Goal: Information Seeking & Learning: Learn about a topic

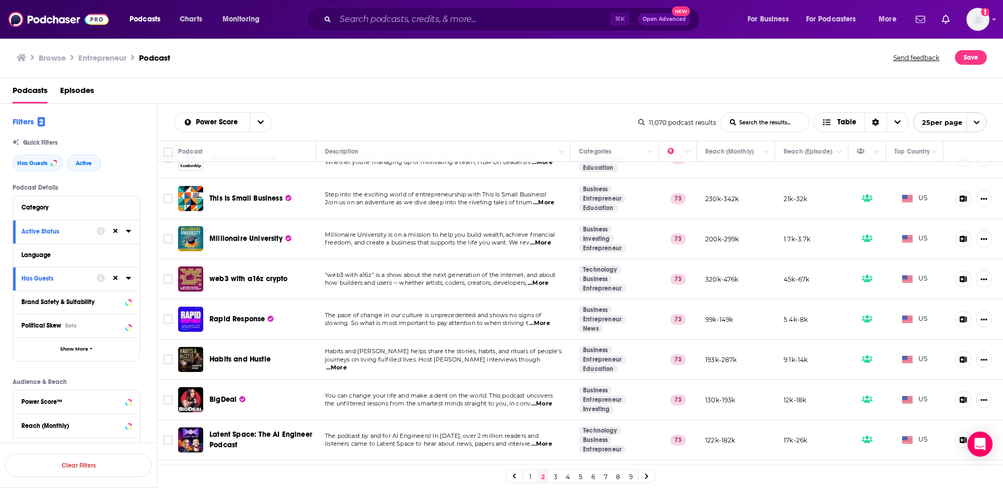
scroll to position [676, 0]
click at [392, 110] on div "Power Score List Search Input Search the results... Table 11,070 podcast result…" at bounding box center [580, 122] width 846 height 37
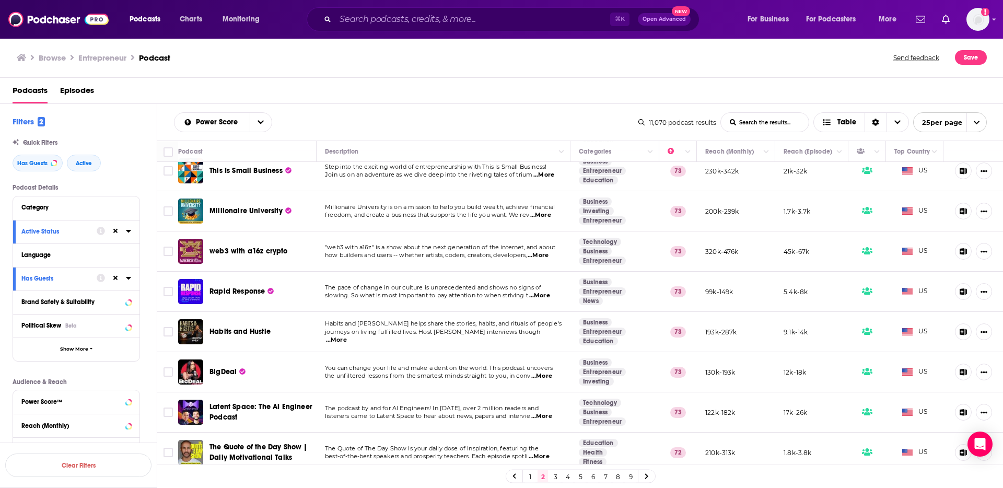
click at [554, 477] on link "3" at bounding box center [555, 476] width 10 height 13
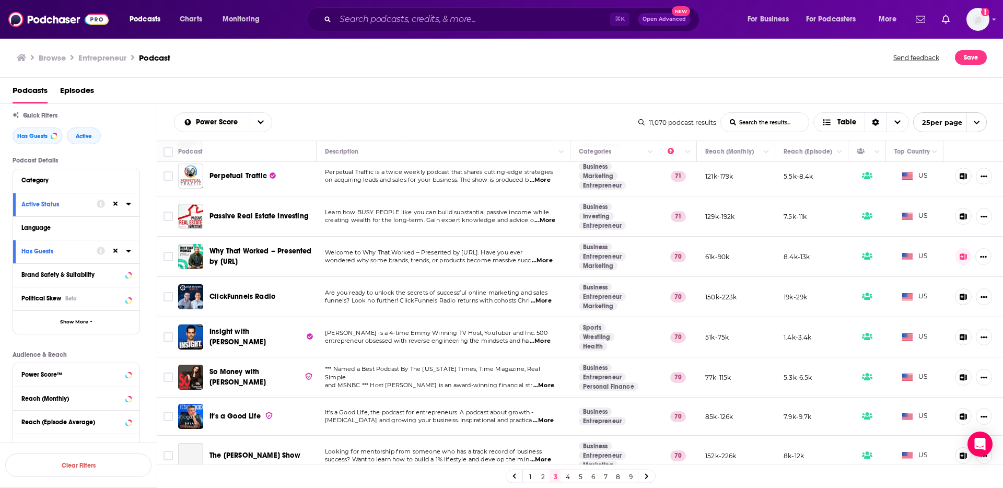
scroll to position [415, 0]
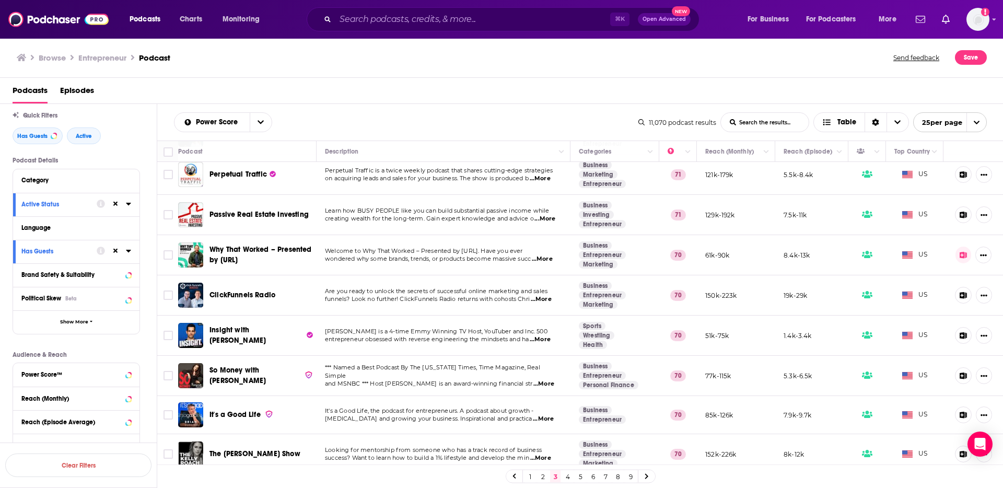
click at [648, 474] on icon at bounding box center [647, 476] width 4 height 6
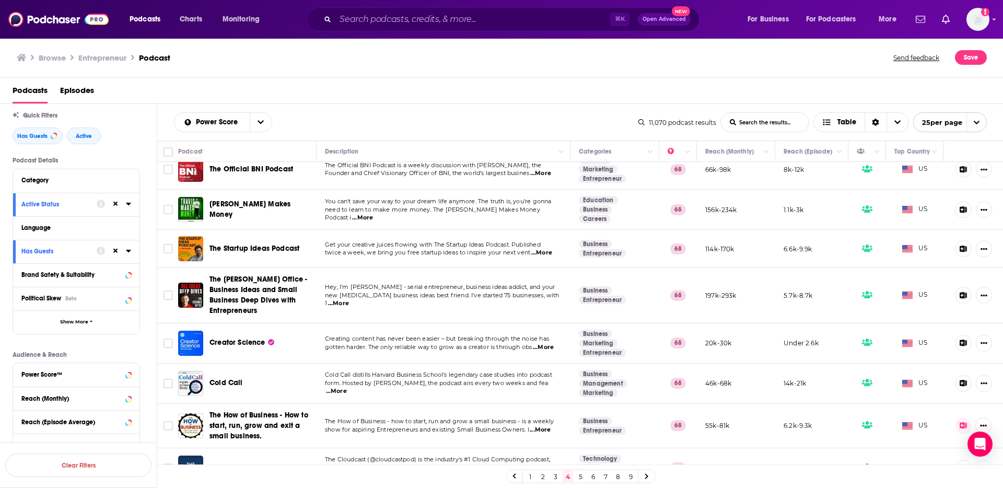
scroll to position [711, 0]
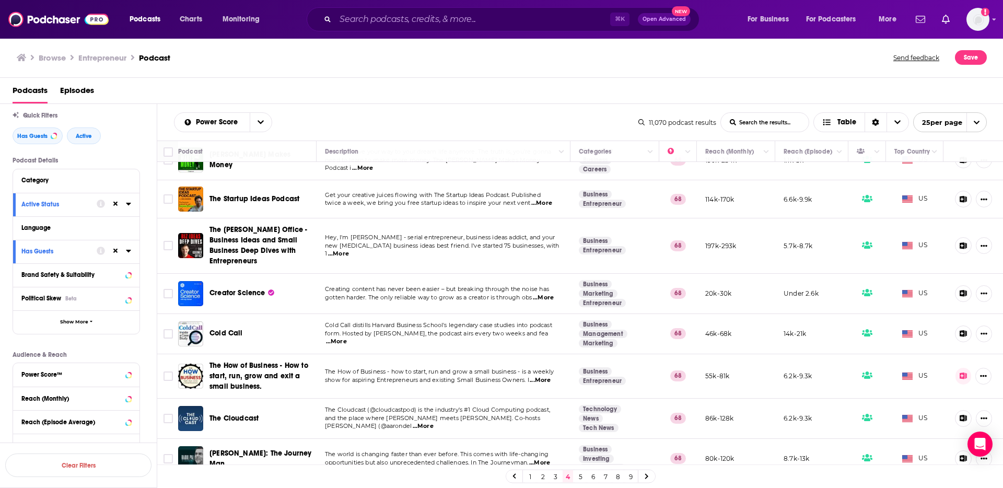
click at [445, 110] on div "Power Score List Search Input Search the results... Table 11,070 podcast result…" at bounding box center [580, 122] width 846 height 37
click at [580, 475] on link "5" at bounding box center [580, 476] width 10 height 13
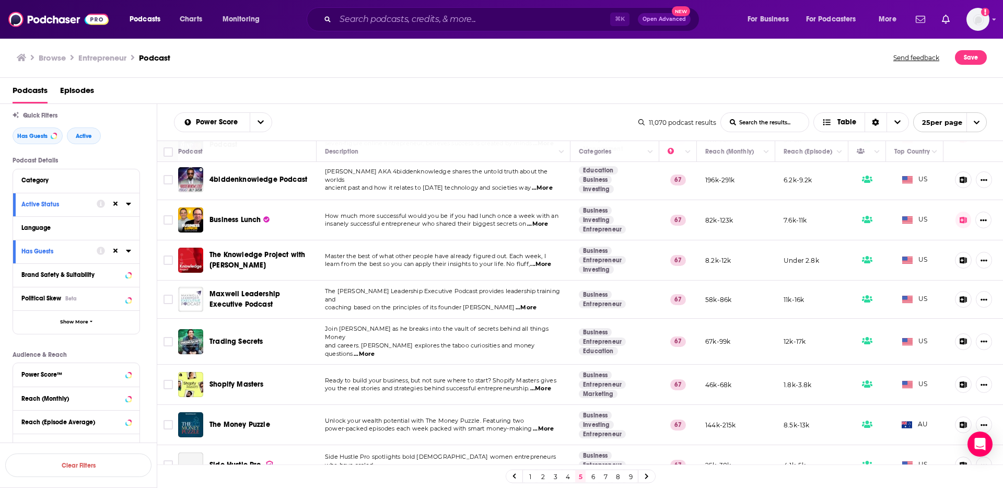
scroll to position [86, 0]
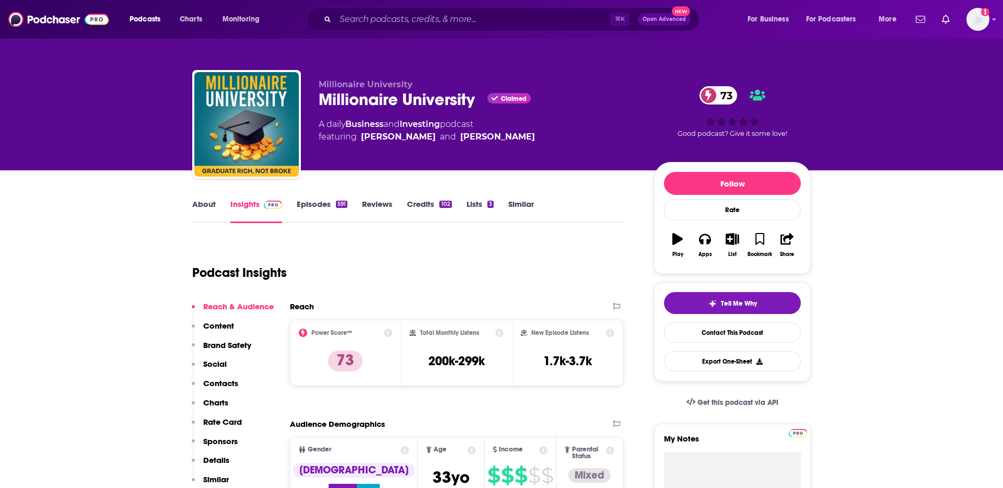
click at [514, 205] on link "Similar" at bounding box center [521, 211] width 26 height 24
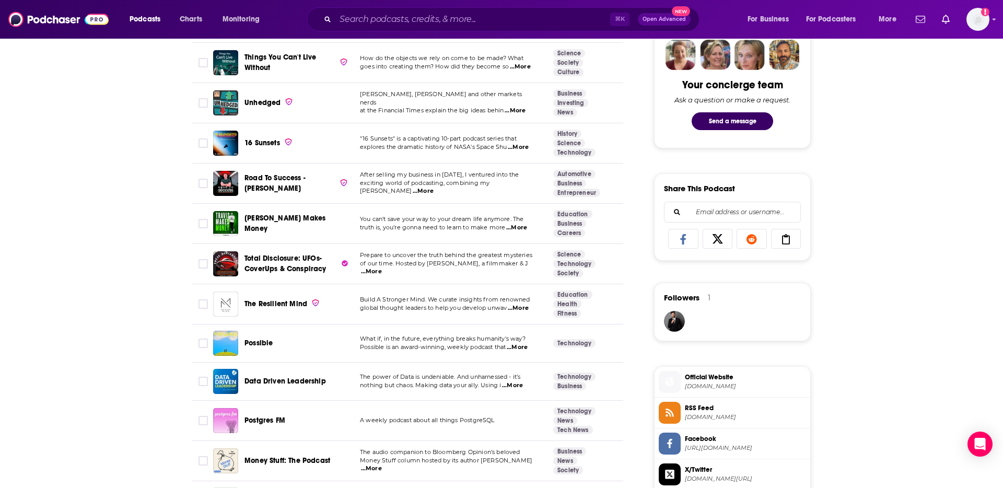
scroll to position [525, 0]
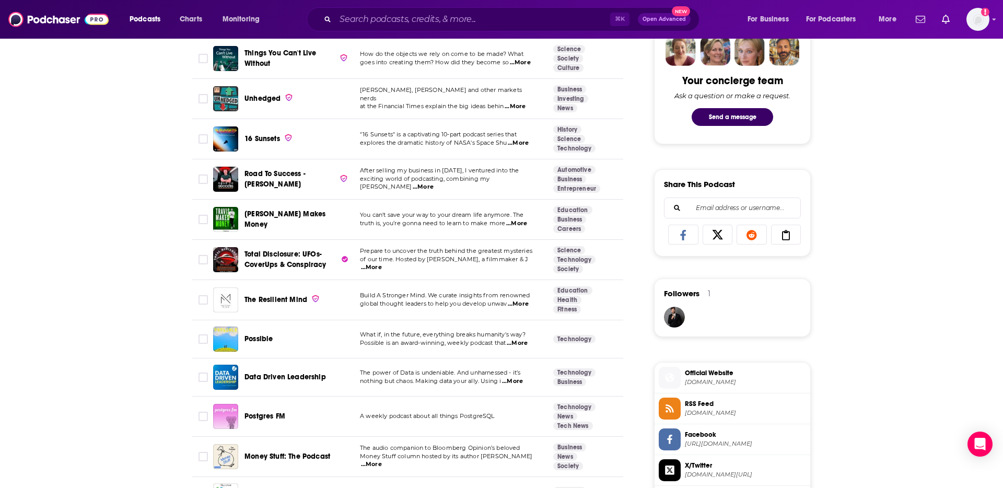
click at [518, 225] on span "...More" at bounding box center [516, 223] width 21 height 8
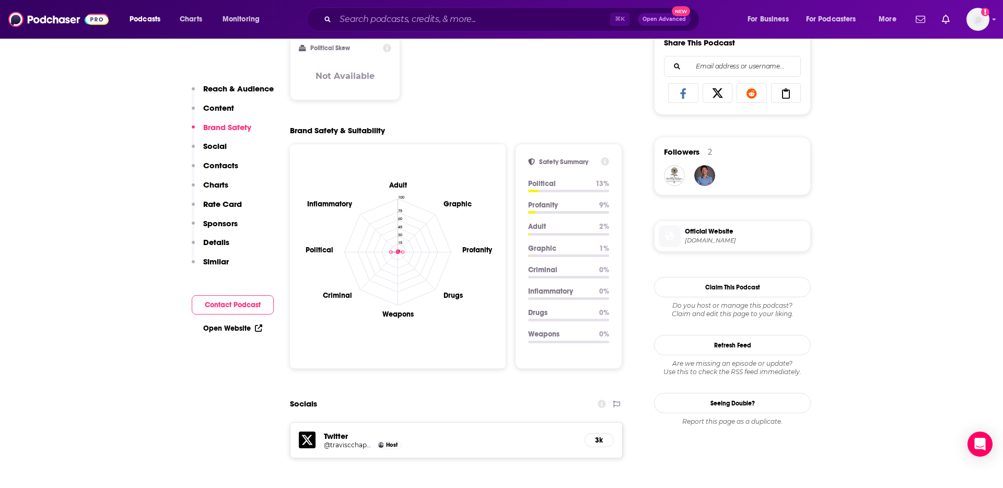
scroll to position [668, 0]
click at [721, 233] on span "Official Website" at bounding box center [745, 229] width 121 height 9
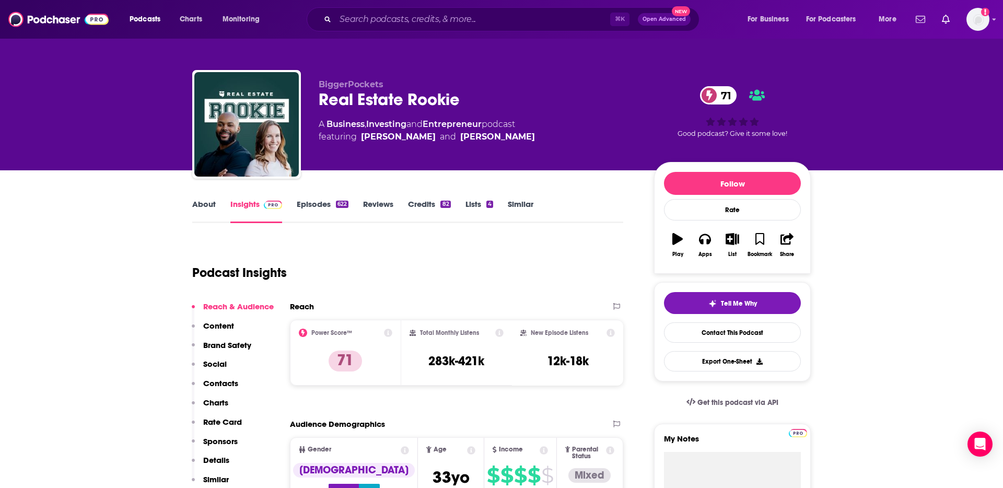
click at [352, 102] on div "Real Estate Rookie 71" at bounding box center [478, 99] width 319 height 20
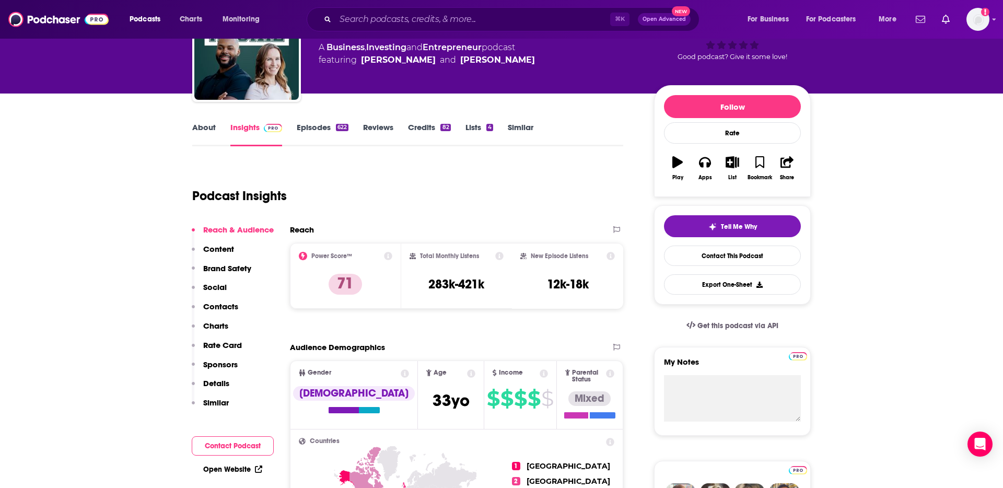
scroll to position [79, 0]
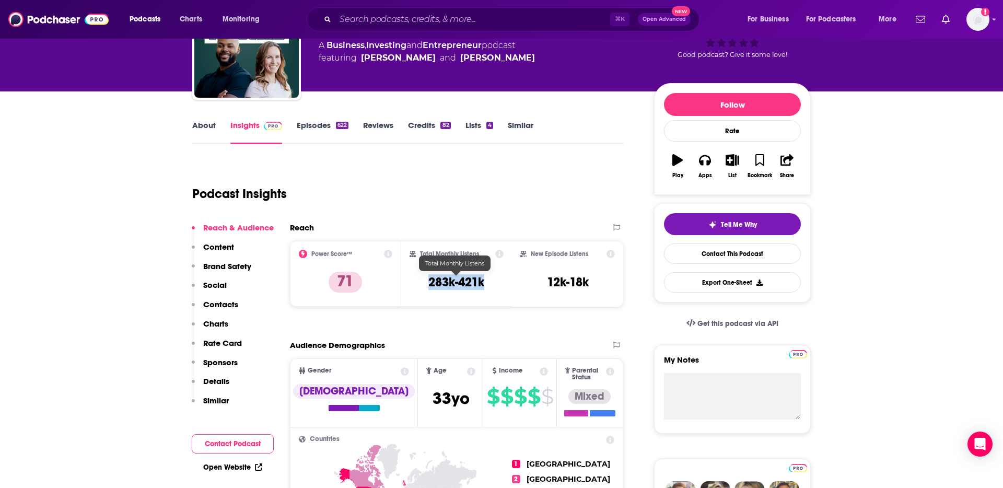
drag, startPoint x: 429, startPoint y: 283, endPoint x: 485, endPoint y: 284, distance: 56.4
click at [485, 284] on div "Total Monthly Listens 283k-421k" at bounding box center [457, 274] width 95 height 48
copy h3 "283k-421k"
click at [208, 124] on link "About" at bounding box center [204, 132] width 24 height 24
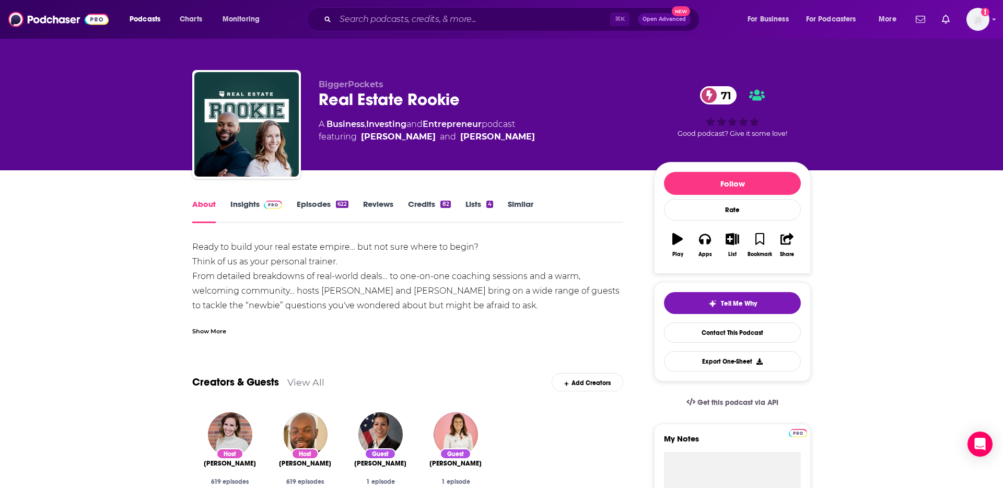
click at [222, 330] on div "Show More" at bounding box center [209, 331] width 34 height 10
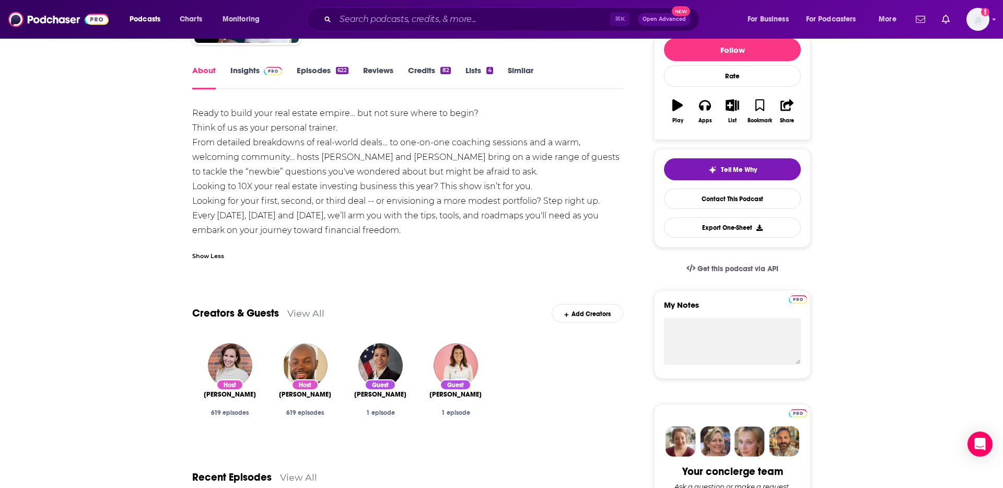
scroll to position [131, 0]
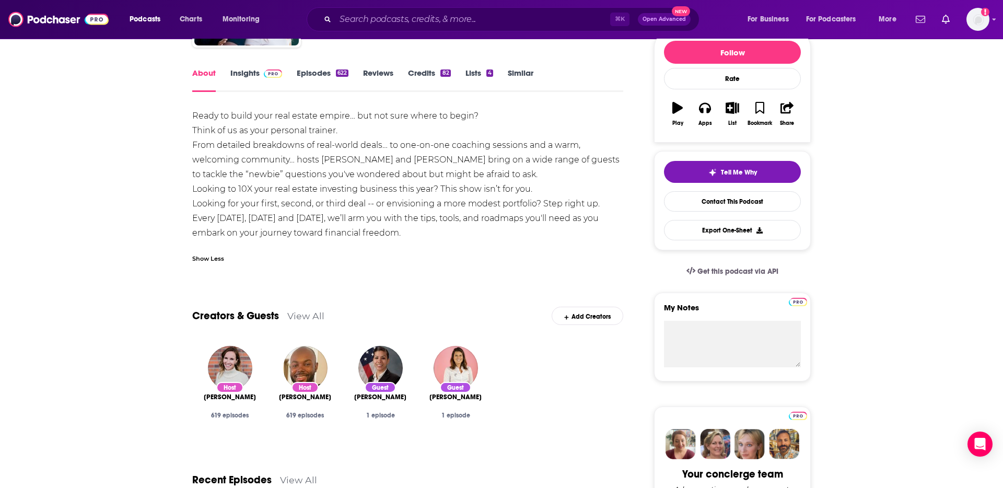
drag, startPoint x: 191, startPoint y: 142, endPoint x: 455, endPoint y: 230, distance: 278.9
copy div "From detailed breakdowns of real-world deals… to one-on-one coaching sessions a…"
click at [453, 228] on div "Ready to build your real estate empire… but not sure where to begin? Think of u…" at bounding box center [407, 175] width 431 height 132
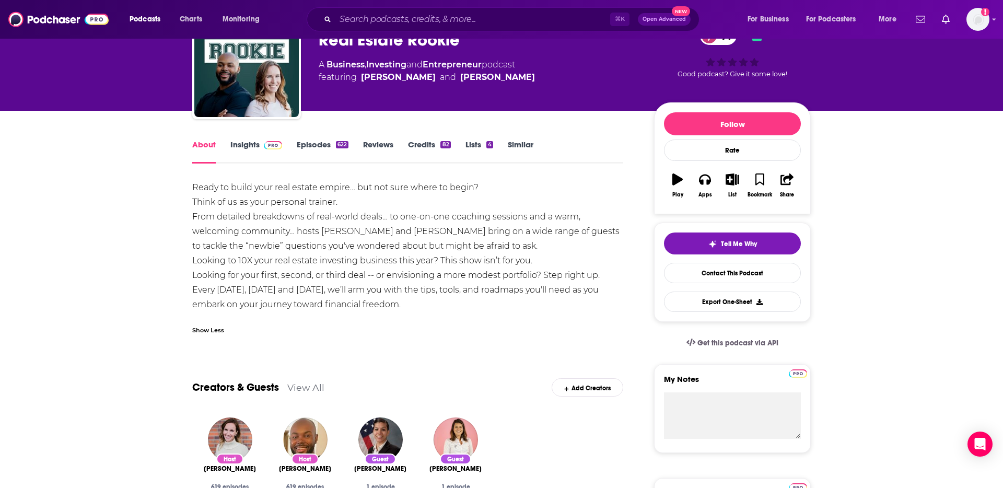
scroll to position [0, 0]
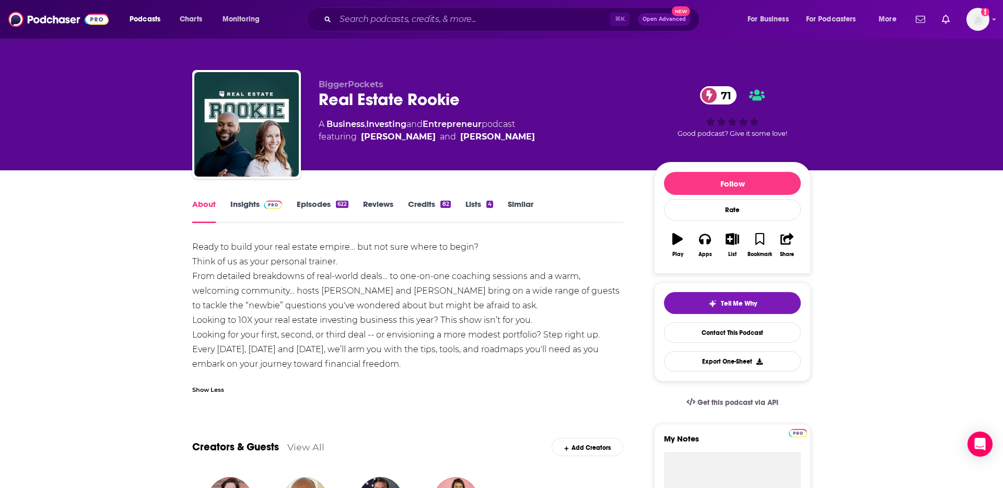
click at [261, 204] on span at bounding box center [271, 204] width 22 height 10
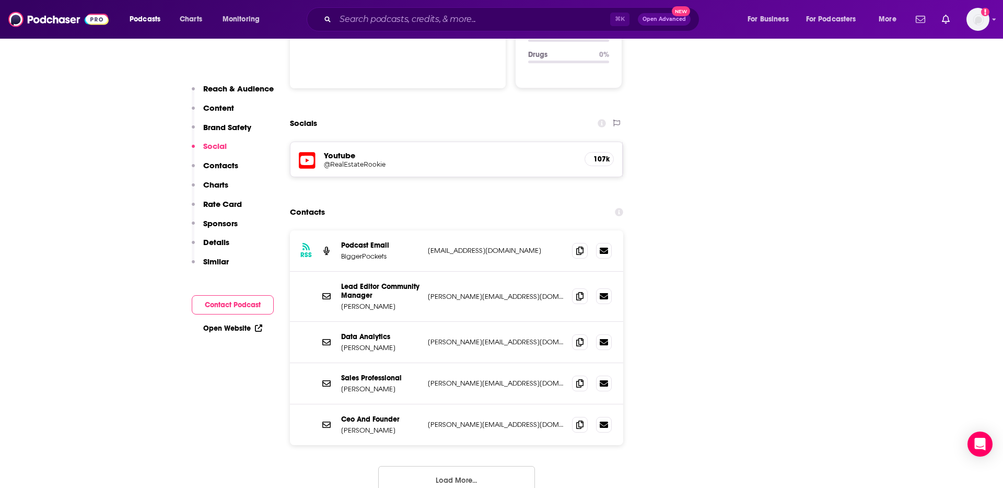
scroll to position [1164, 0]
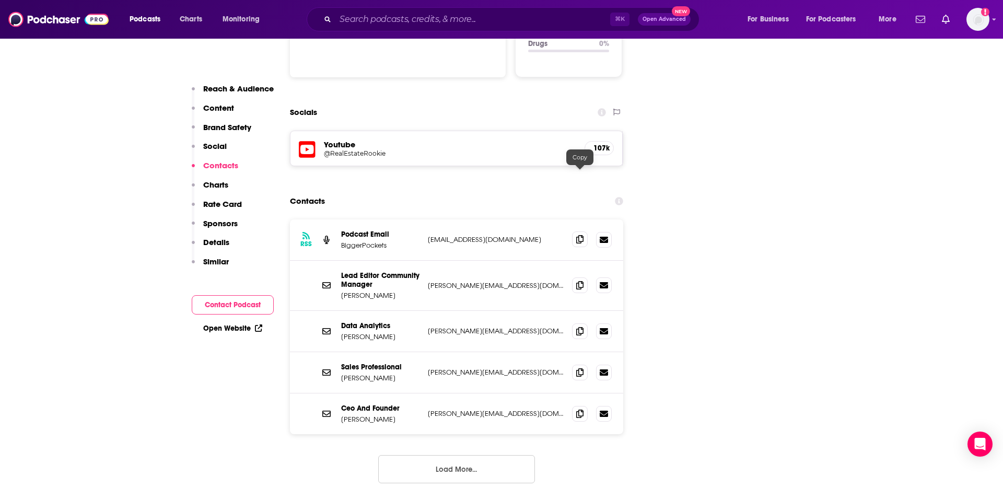
click at [580, 235] on icon at bounding box center [579, 239] width 7 height 8
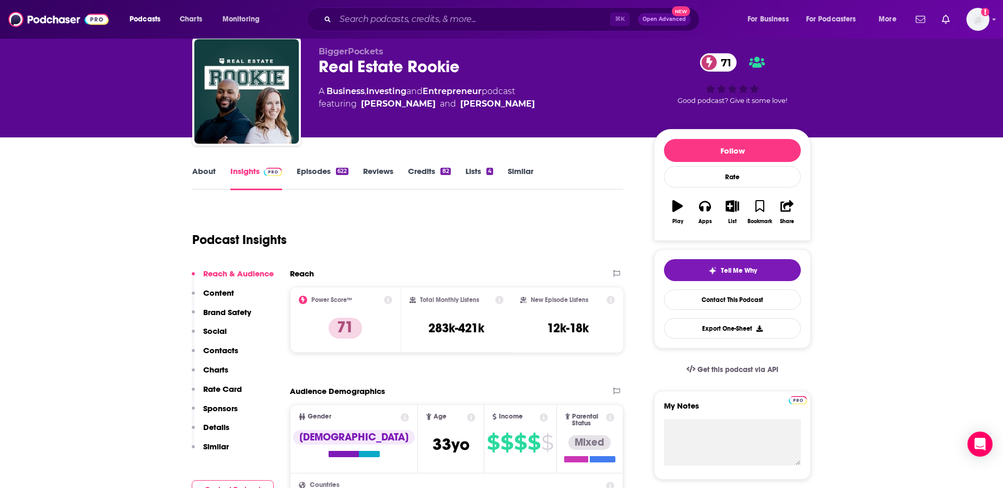
scroll to position [0, 0]
